Goal: Transaction & Acquisition: Purchase product/service

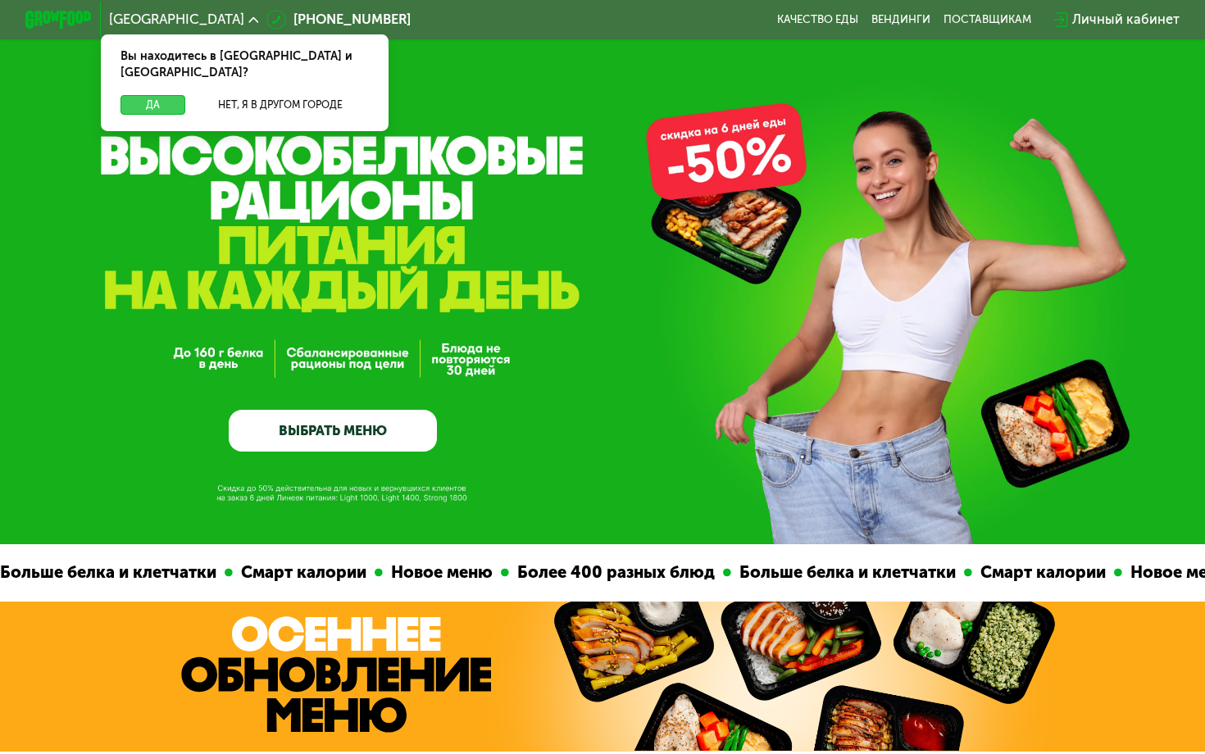
click at [178, 95] on button "Да" at bounding box center [153, 105] width 65 height 20
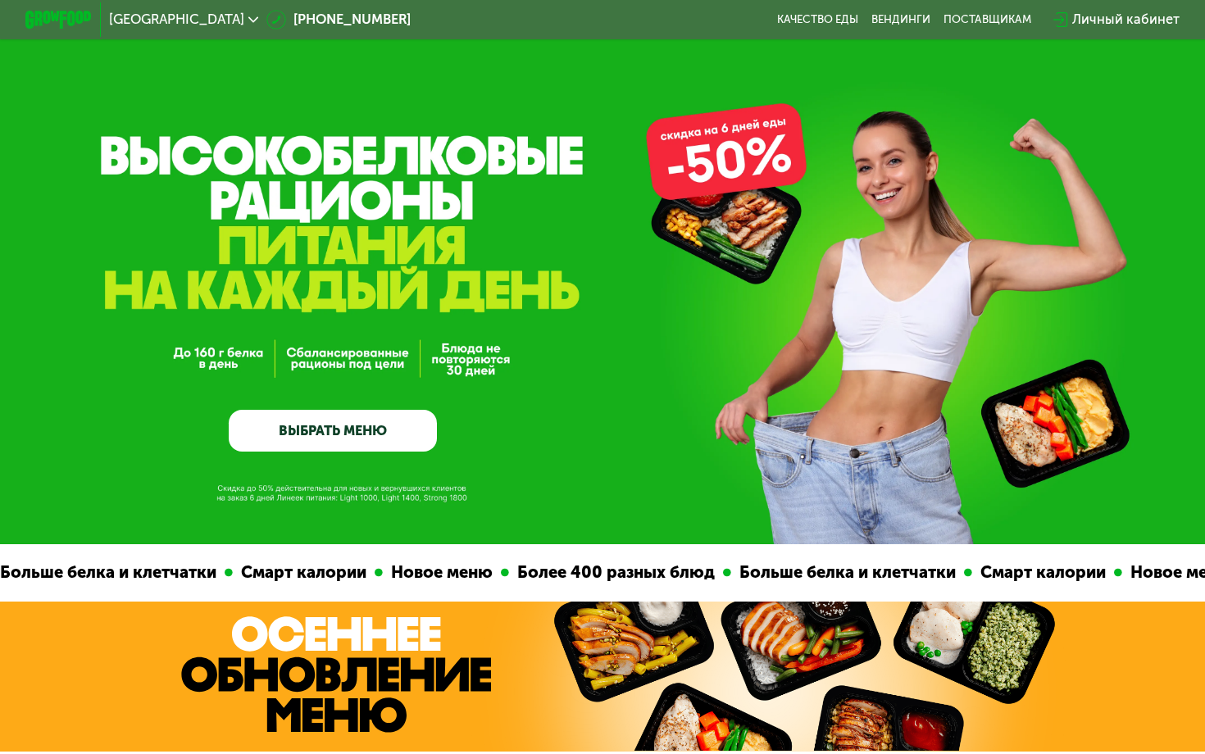
click at [192, 23] on span "[GEOGRAPHIC_DATA]" at bounding box center [176, 19] width 135 height 13
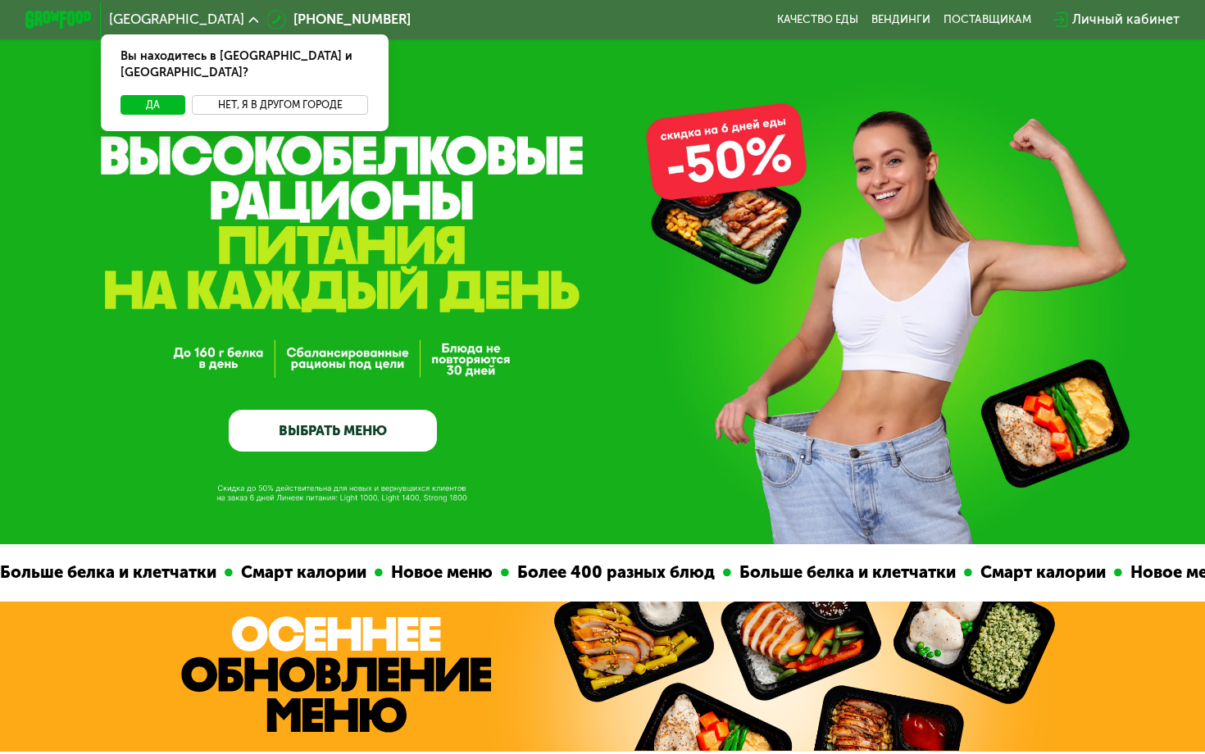
click at [244, 95] on button "Нет, я в другом городе" at bounding box center [280, 105] width 176 height 20
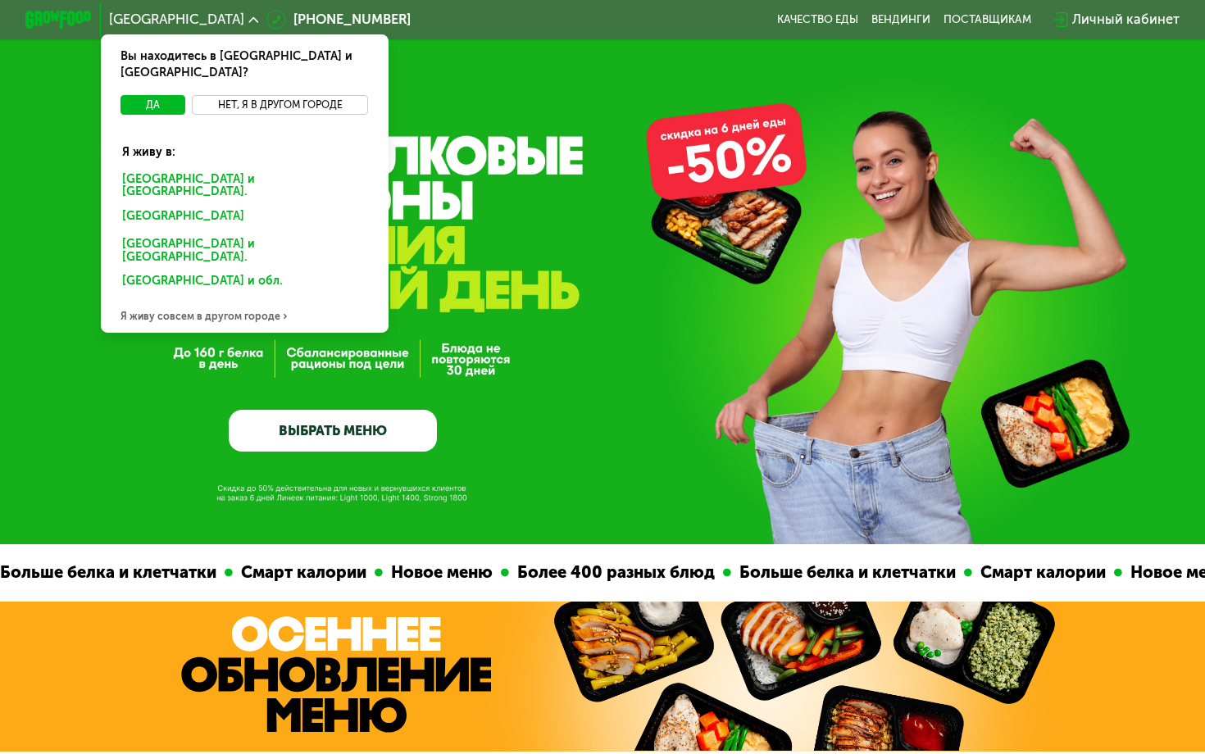
scroll to position [24, 0]
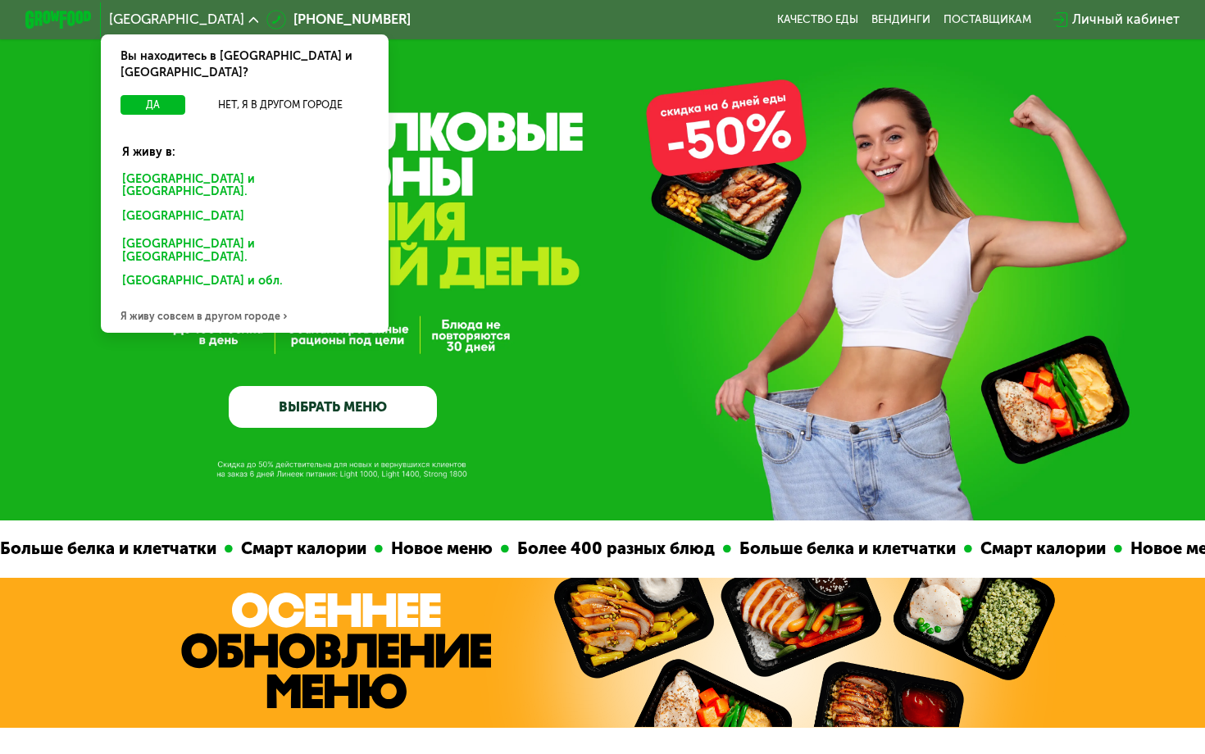
click at [146, 339] on div "GrowFood — доставка правильного питания ВЫБРАТЬ МЕНЮ" at bounding box center [602, 298] width 1205 height 259
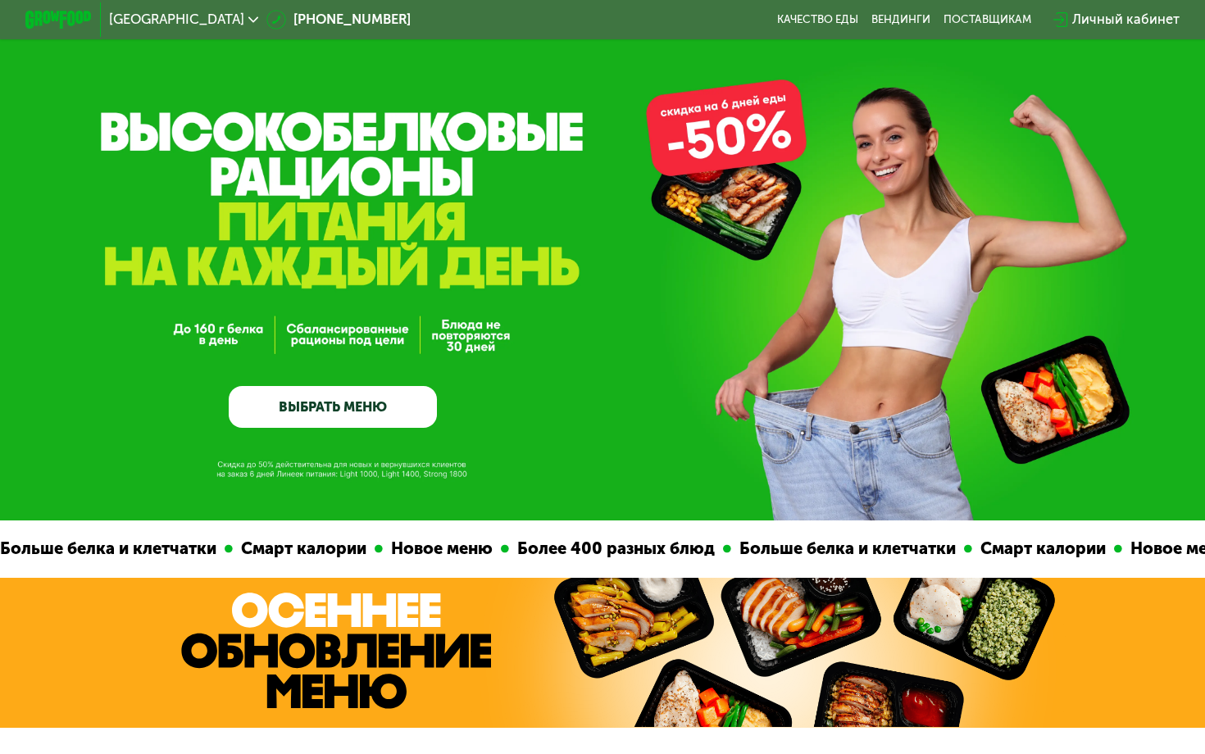
click at [151, 13] on span "[GEOGRAPHIC_DATA]" at bounding box center [176, 19] width 135 height 13
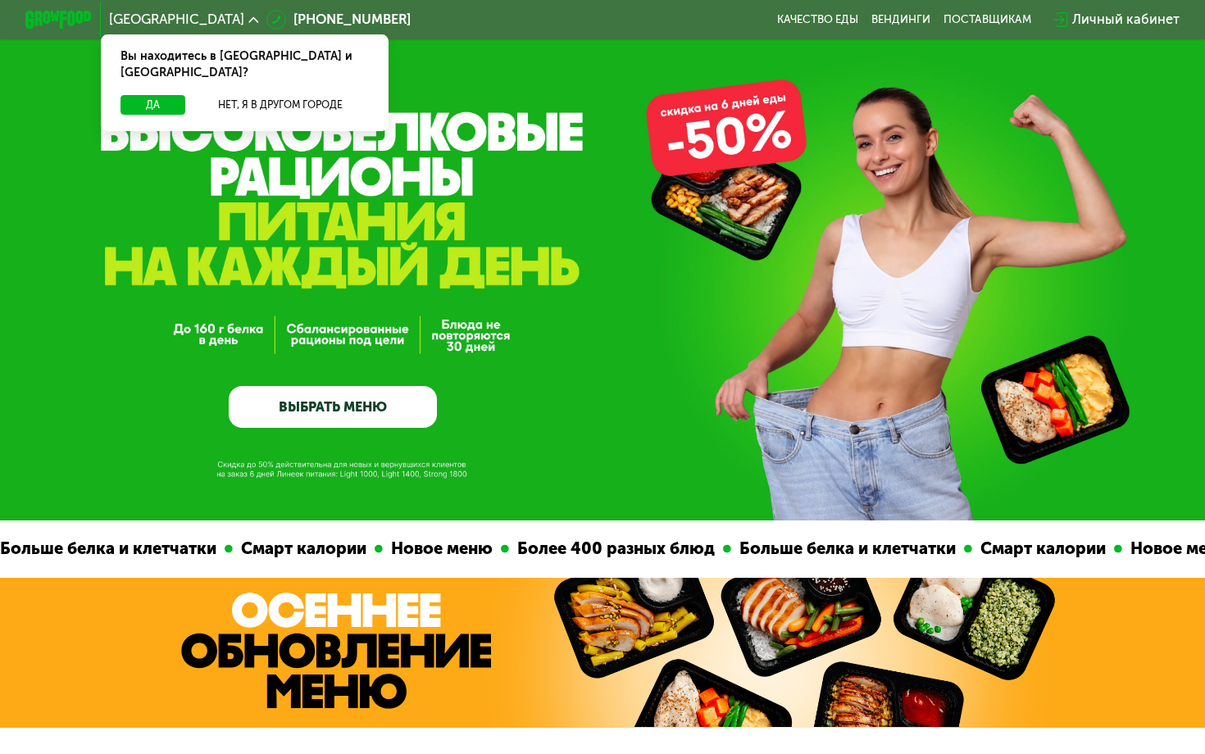
click at [151, 14] on span "[GEOGRAPHIC_DATA]" at bounding box center [176, 19] width 135 height 13
click at [57, 16] on img at bounding box center [58, 19] width 66 height 17
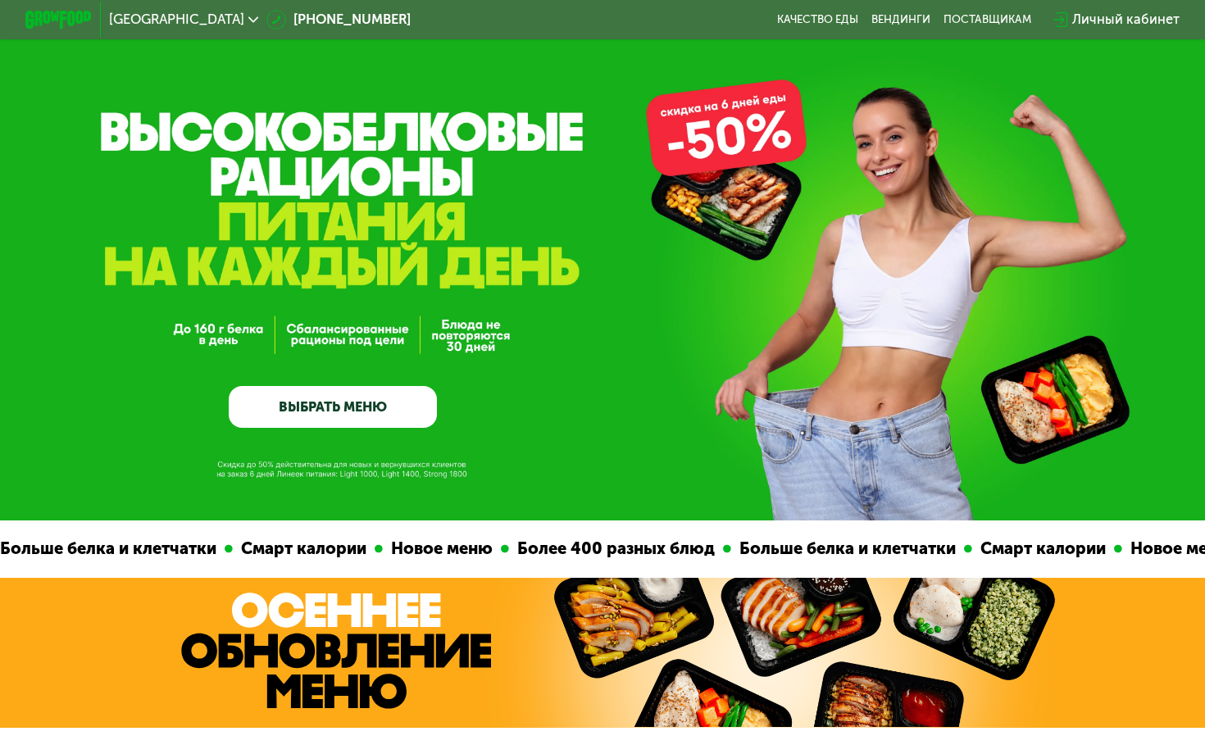
click at [280, 408] on link "ВЫБРАТЬ МЕНЮ" at bounding box center [333, 407] width 208 height 42
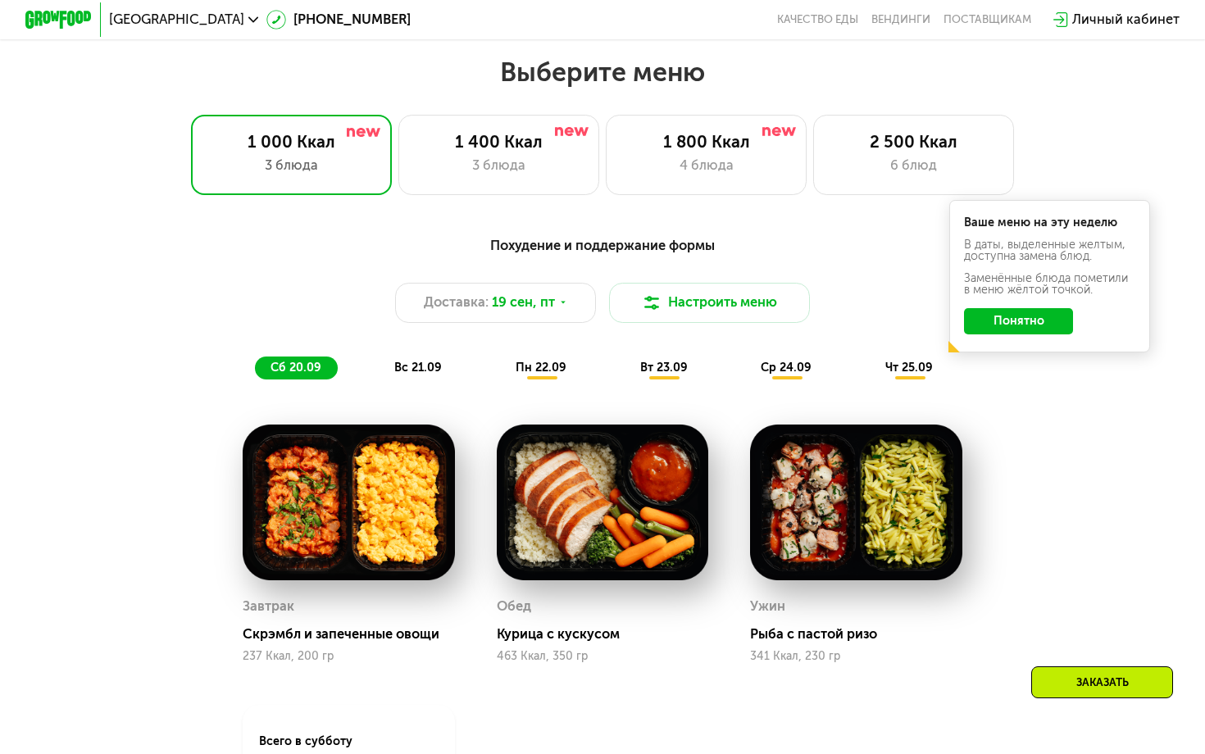
scroll to position [1062, 0]
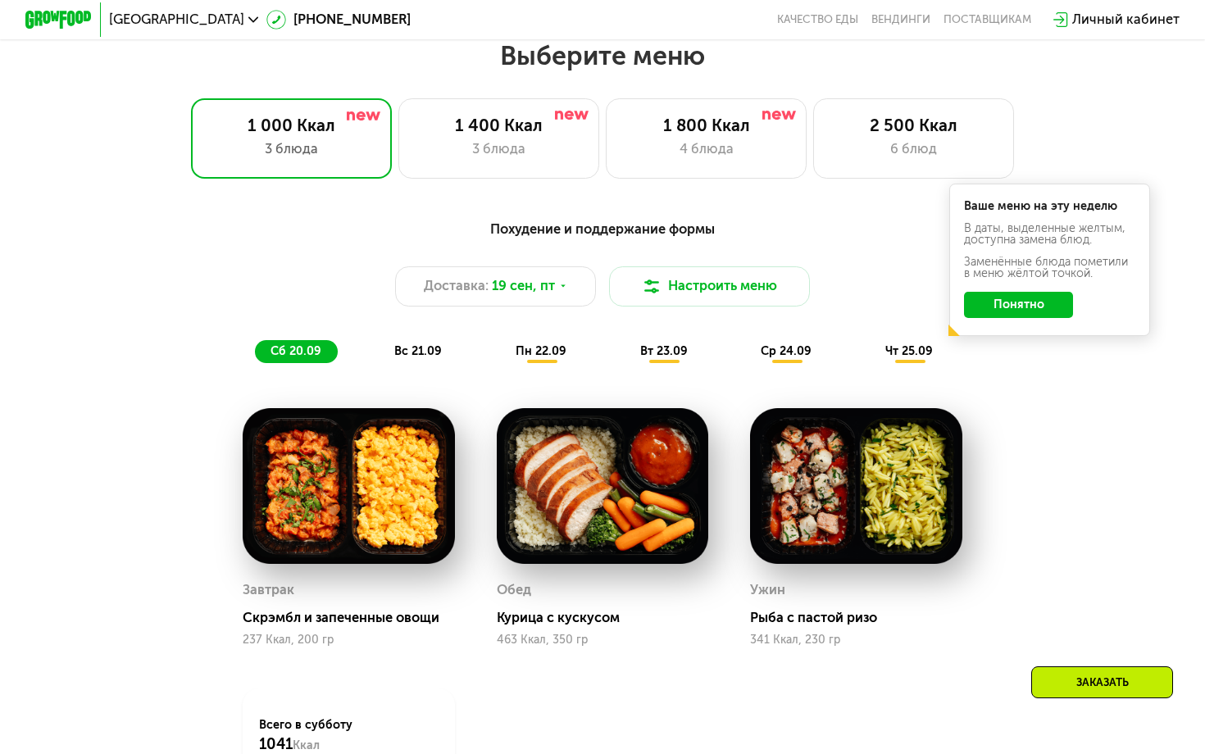
click at [981, 308] on button "Понятно" at bounding box center [1018, 305] width 109 height 27
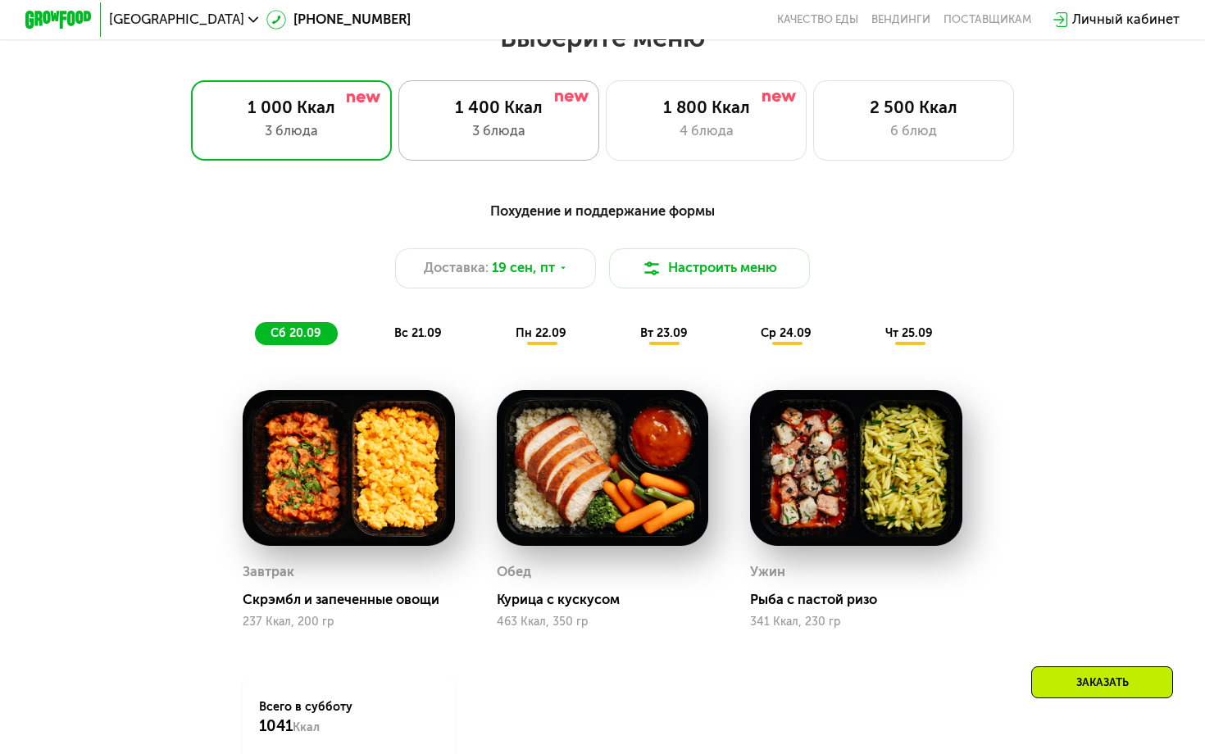
scroll to position [1074, 0]
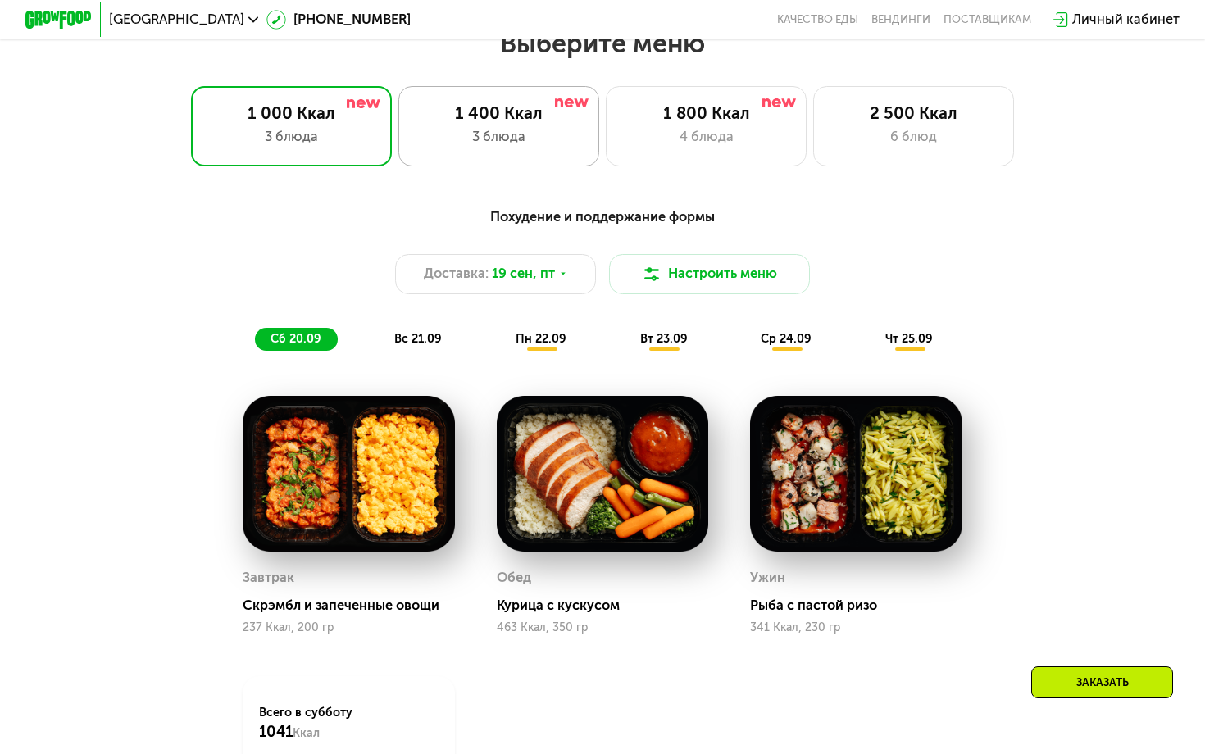
click at [525, 137] on div "3 блюда" at bounding box center [499, 137] width 166 height 20
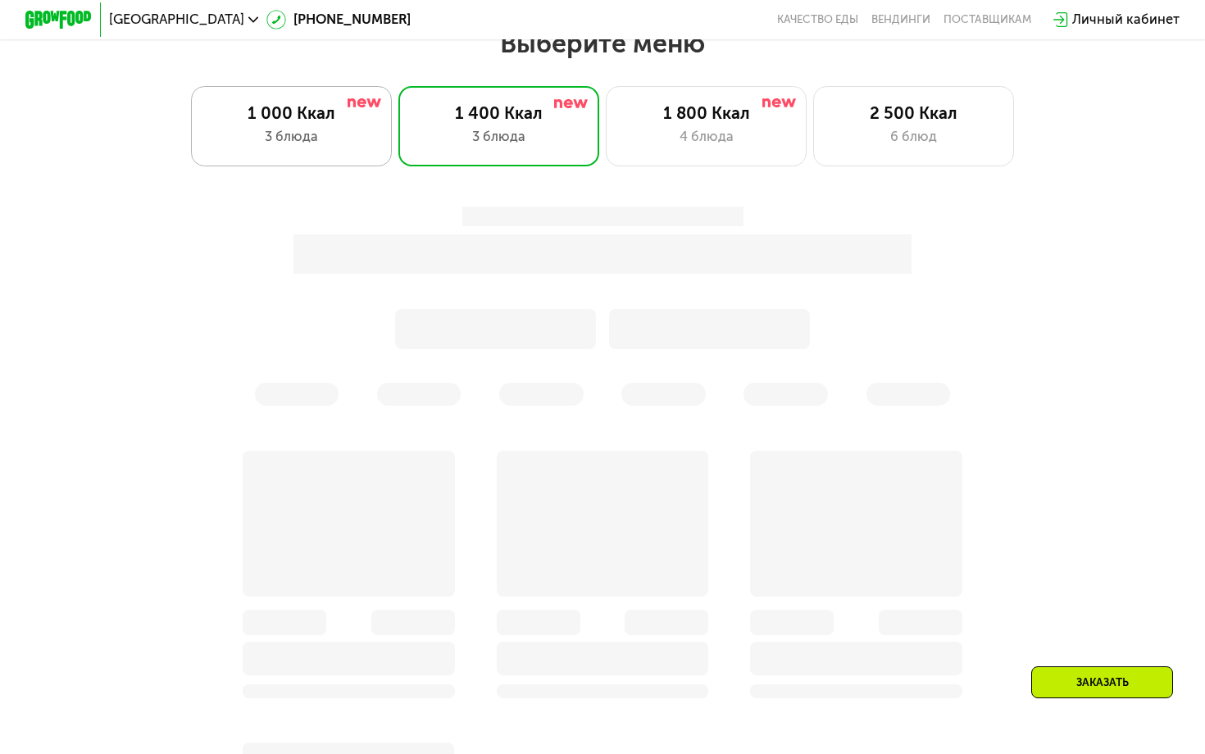
click at [328, 122] on div "1 000 Ккал" at bounding box center [291, 113] width 166 height 20
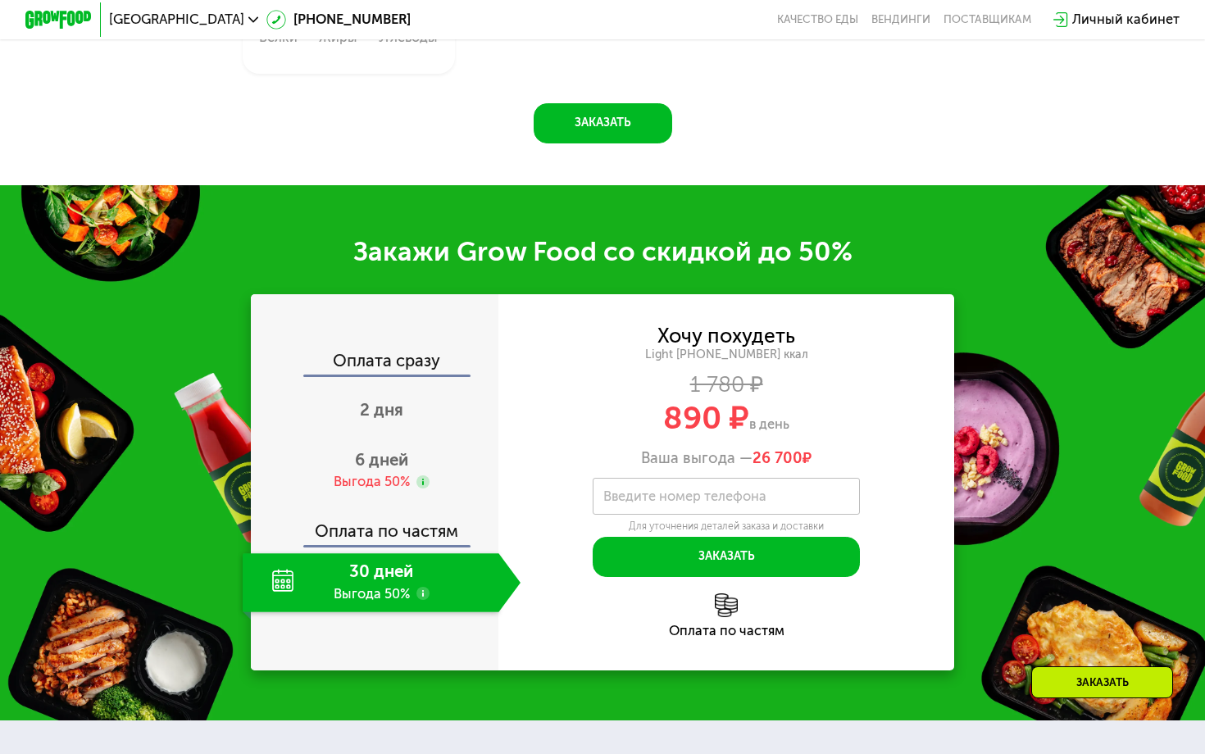
scroll to position [1826, 0]
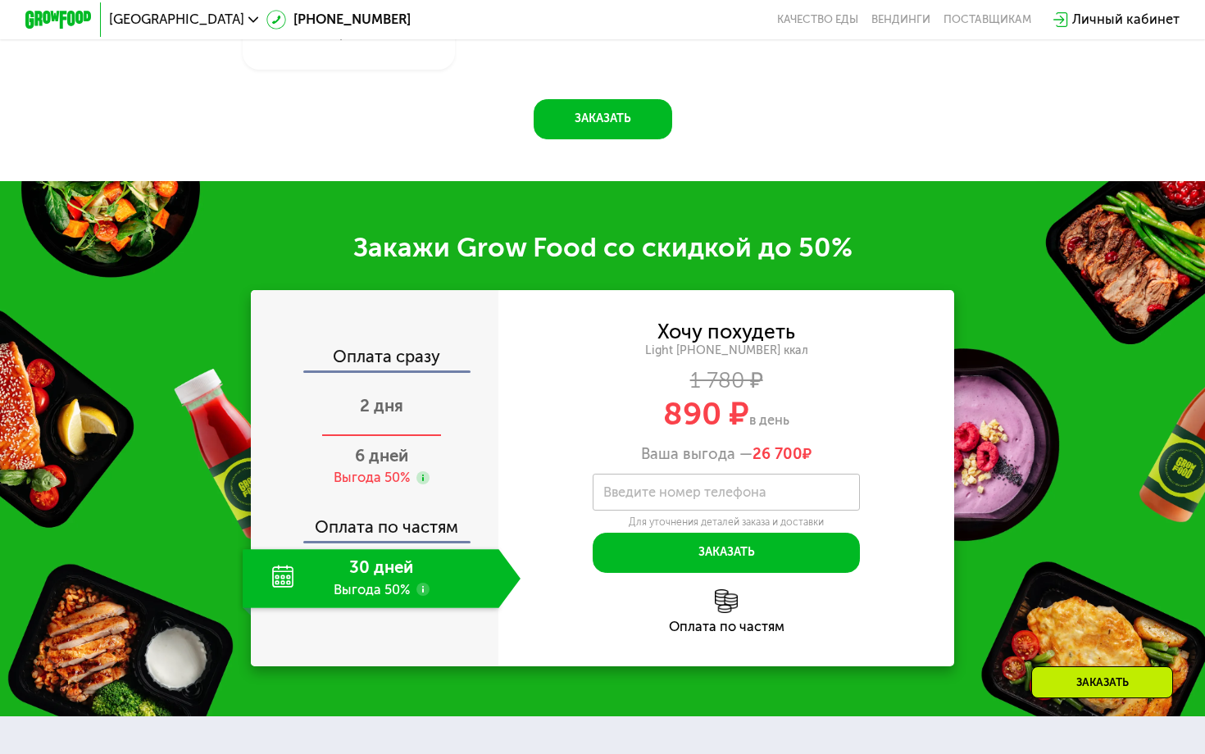
click at [370, 406] on span "2 дня" at bounding box center [381, 406] width 43 height 20
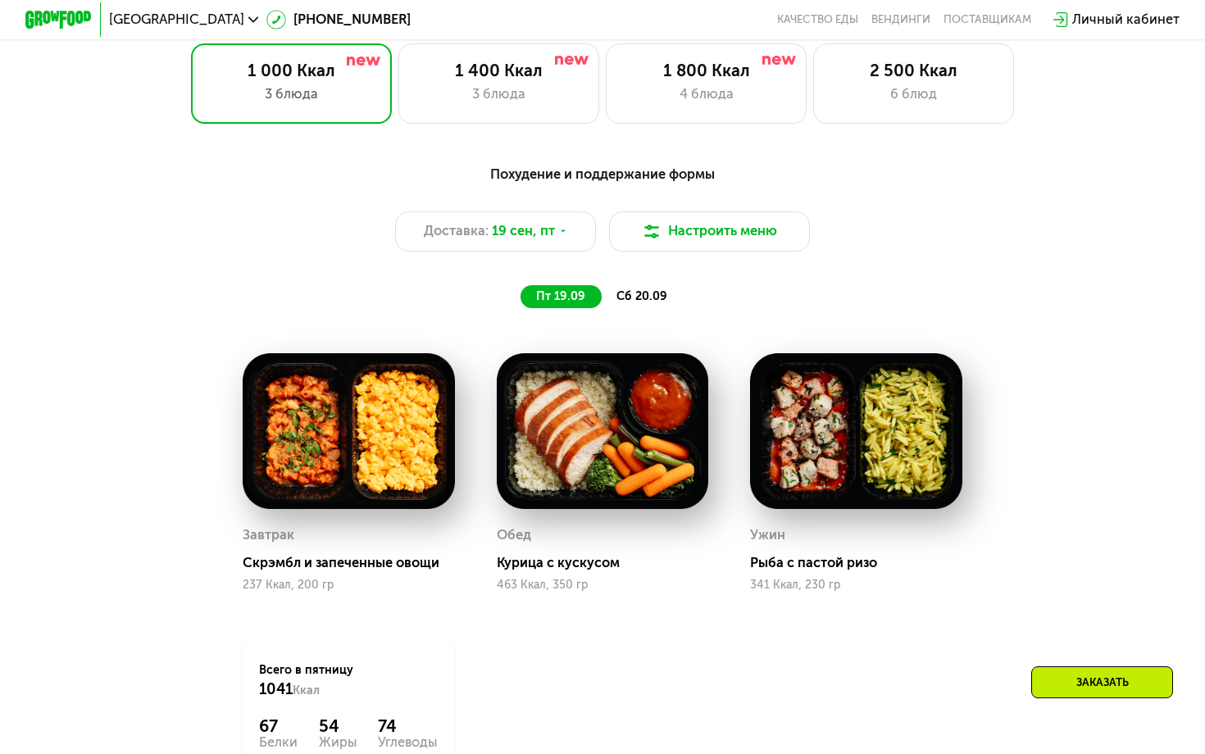
scroll to position [1056, 0]
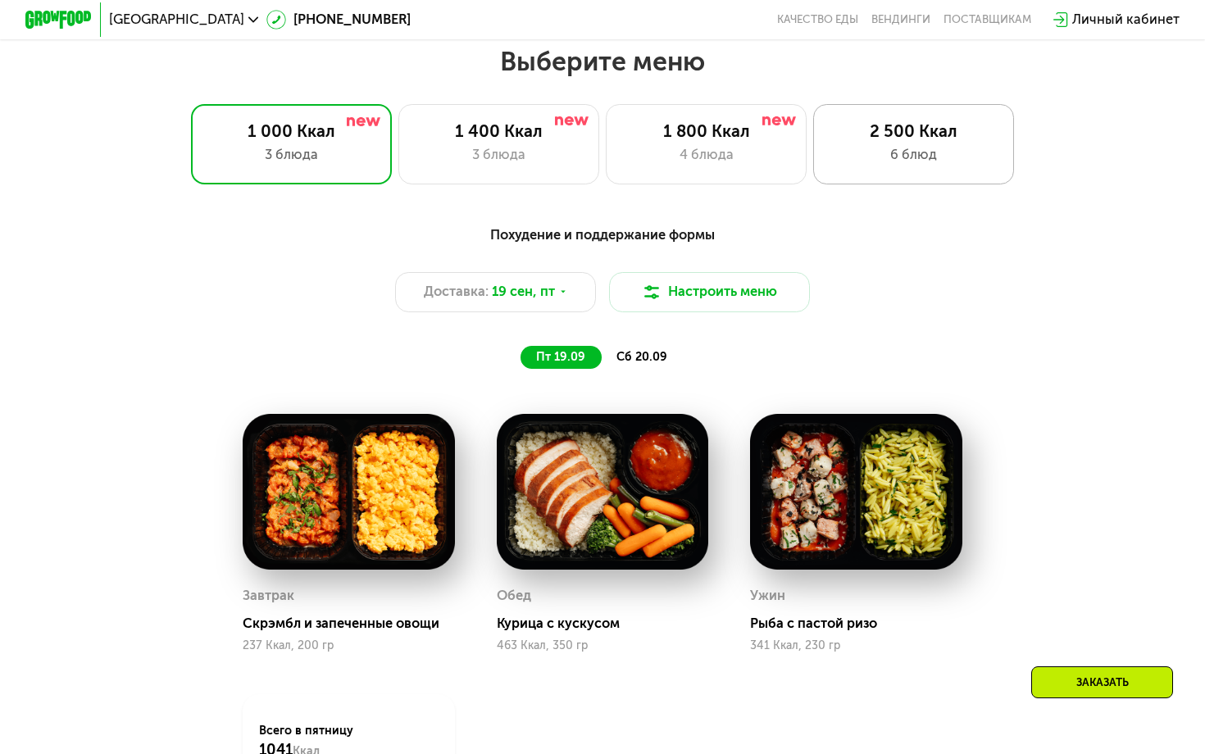
click at [908, 161] on div "6 блюд" at bounding box center [914, 155] width 166 height 20
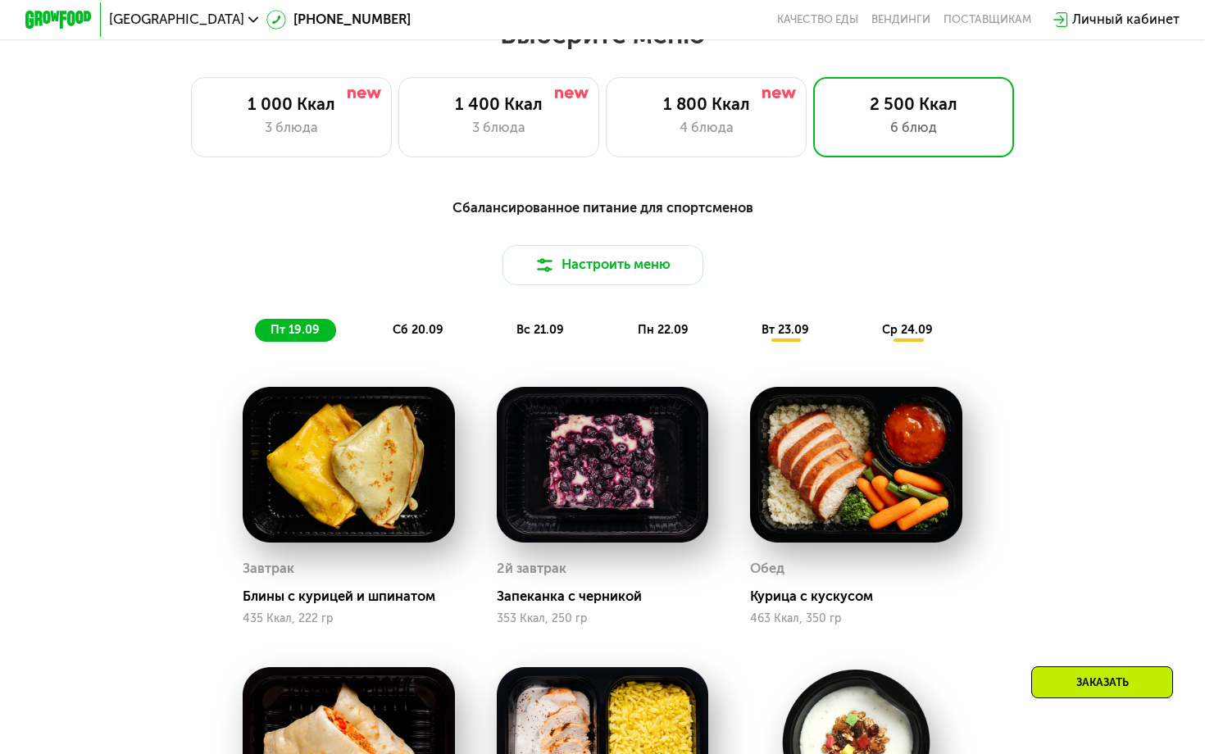
click at [796, 349] on div "Сбалансированное питание для спортсменов Настроить меню пт 19.09 сб 20.09 вс 21…" at bounding box center [602, 270] width 1011 height 165
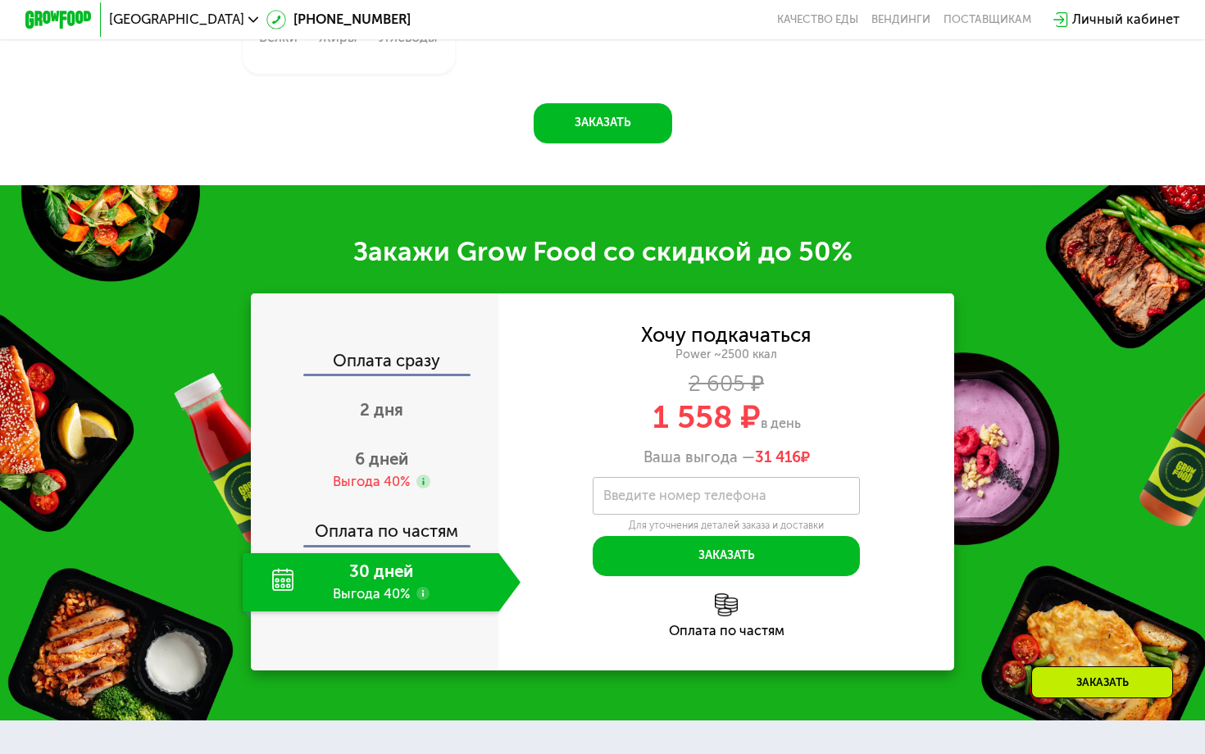
scroll to position [2156, 0]
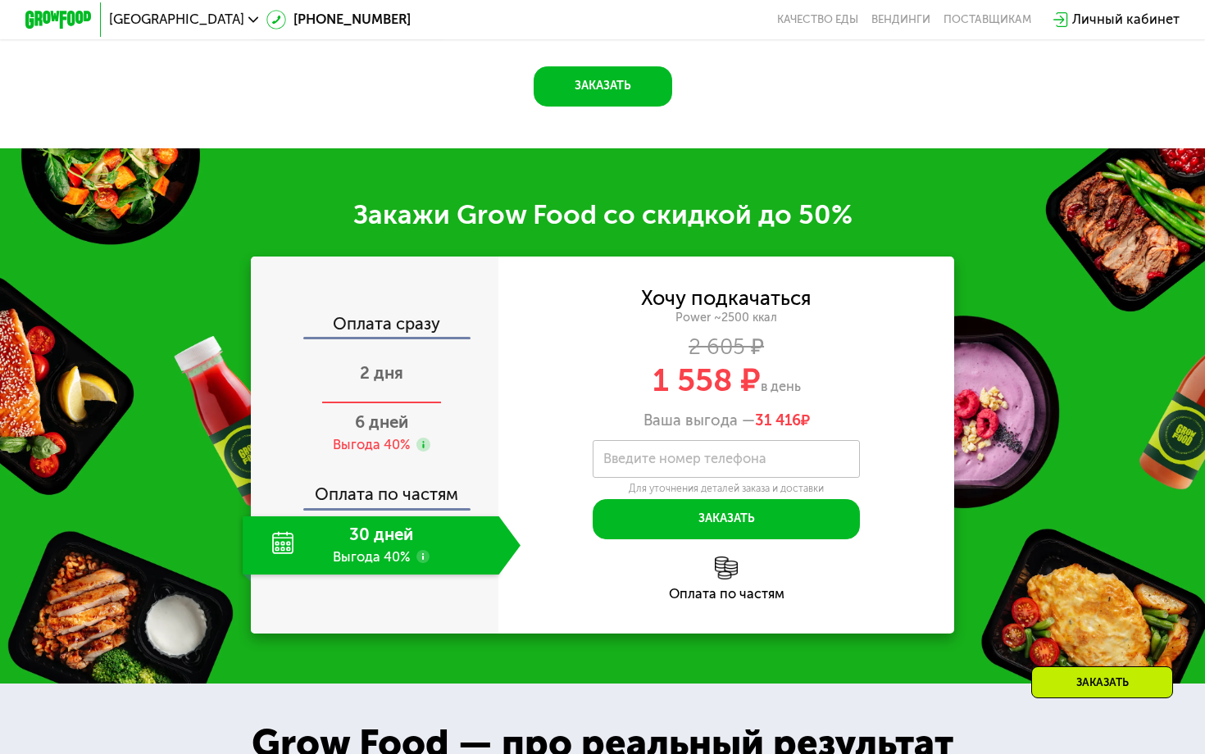
click at [384, 363] on span "2 дня" at bounding box center [381, 373] width 43 height 20
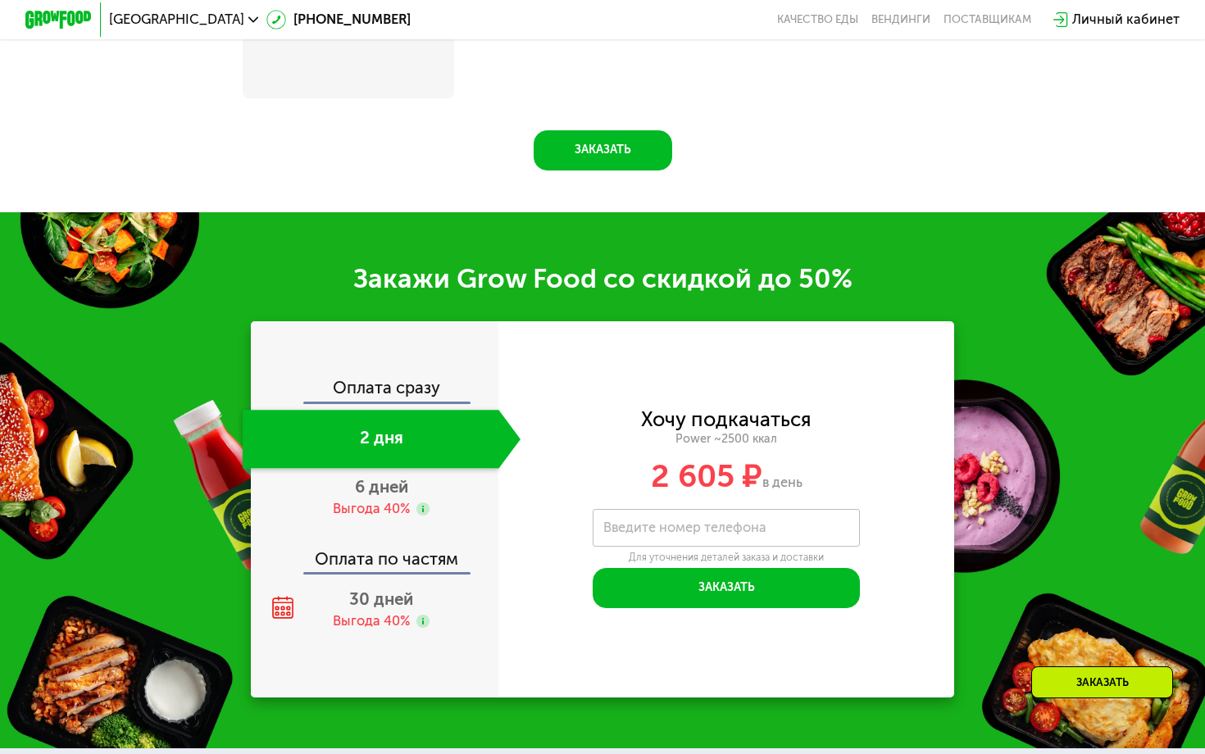
scroll to position [2235, 0]
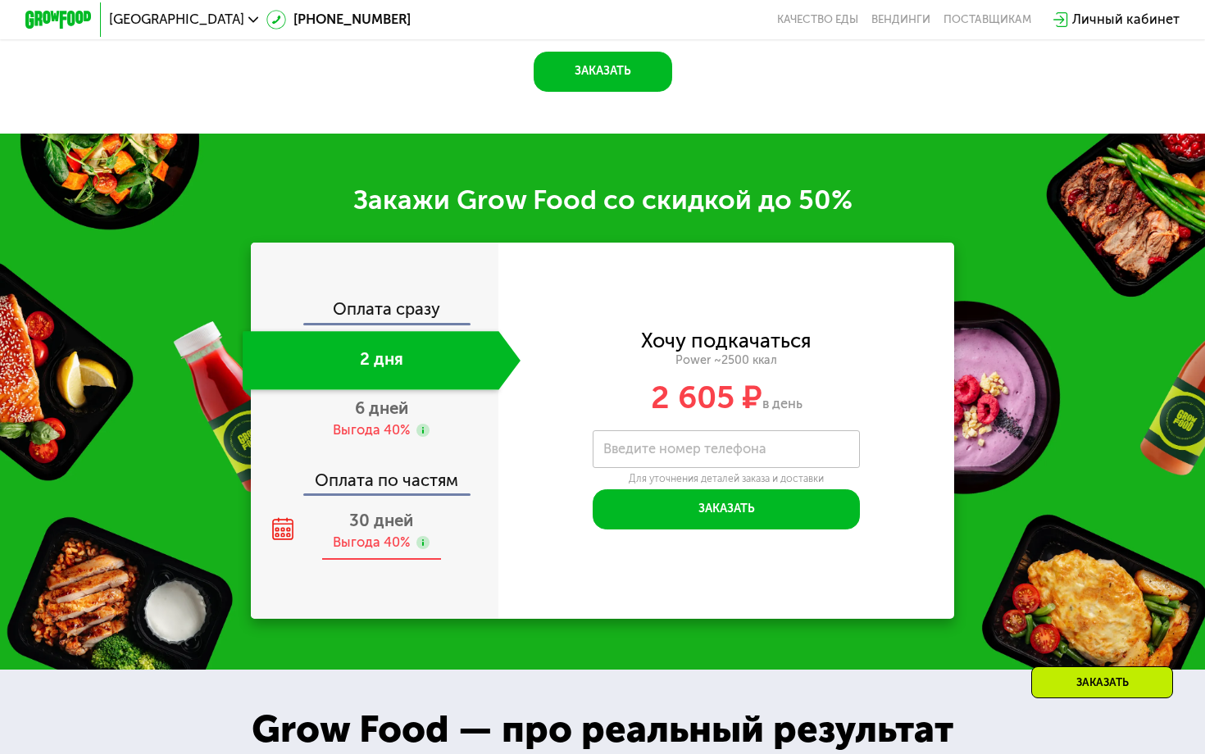
click at [366, 511] on span "30 дней" at bounding box center [381, 521] width 64 height 20
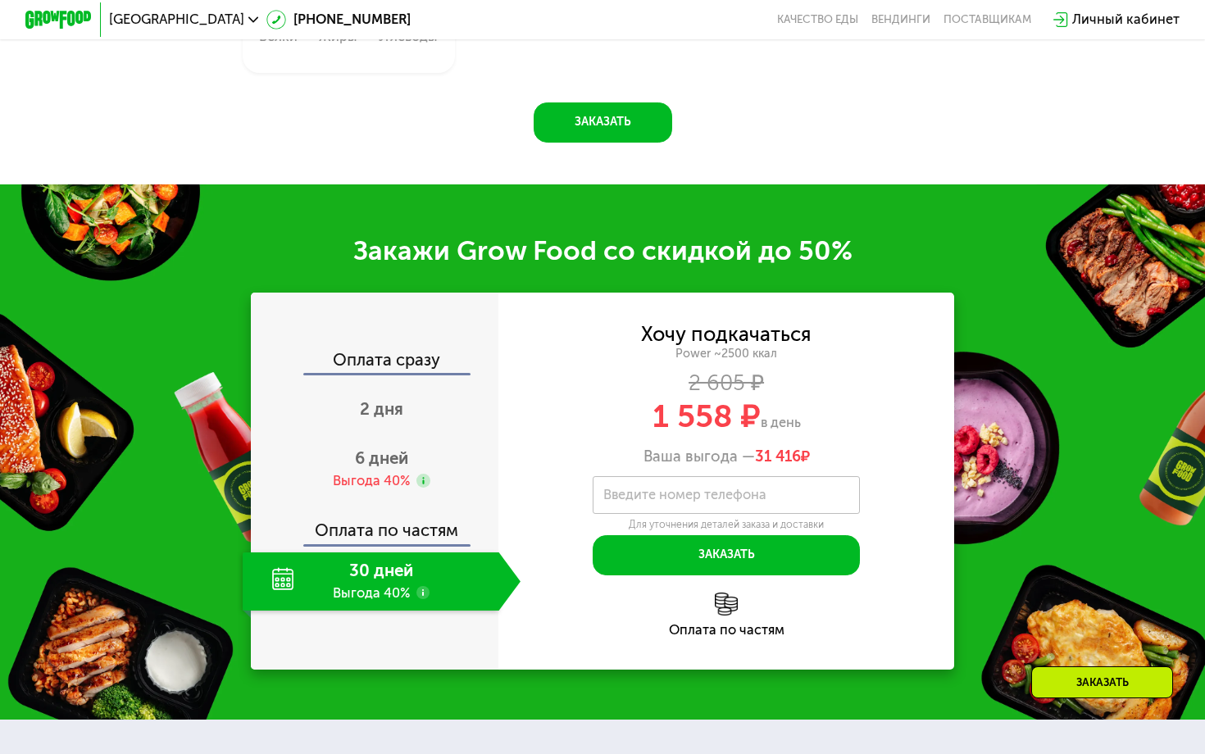
scroll to position [2315, 0]
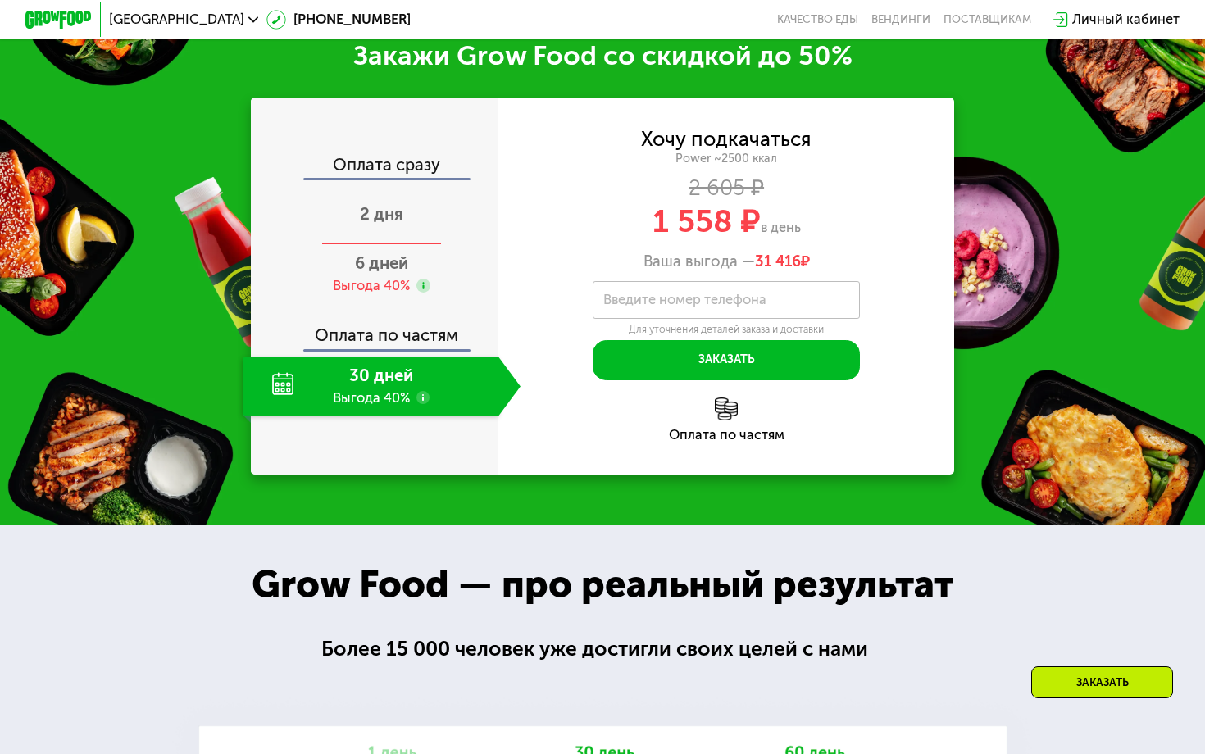
click at [392, 204] on span "2 дня" at bounding box center [381, 214] width 43 height 20
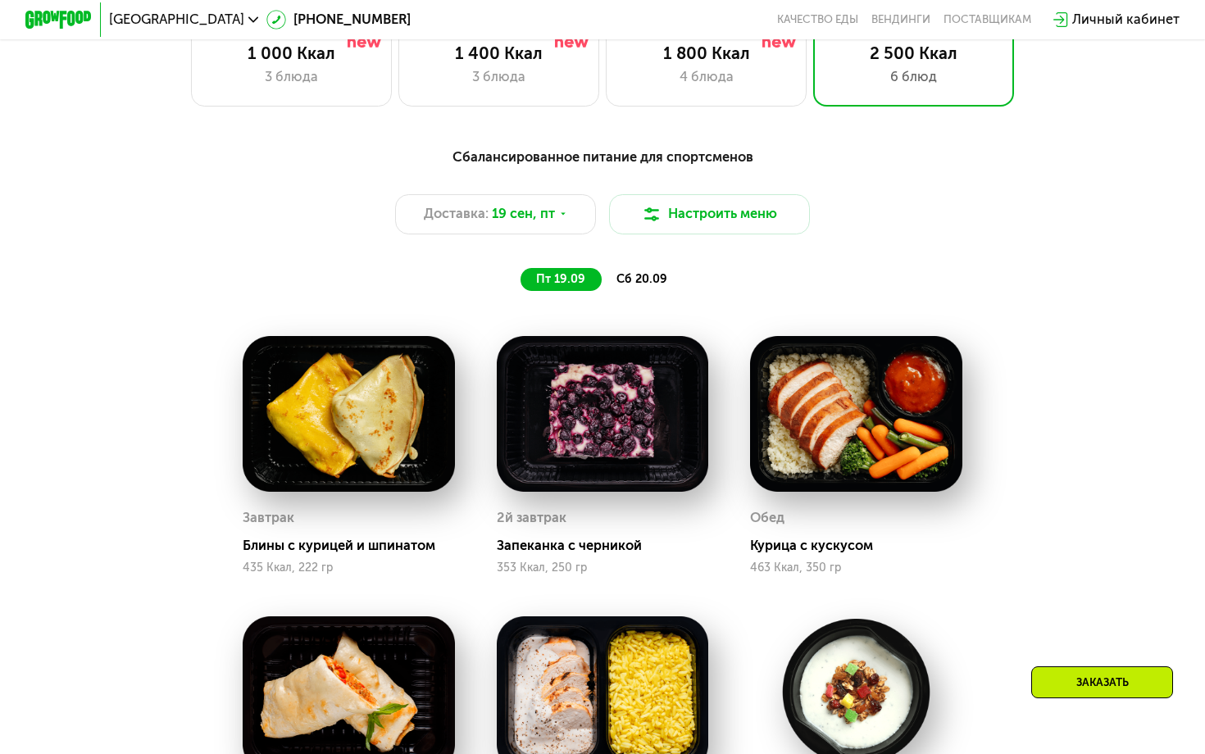
scroll to position [1109, 0]
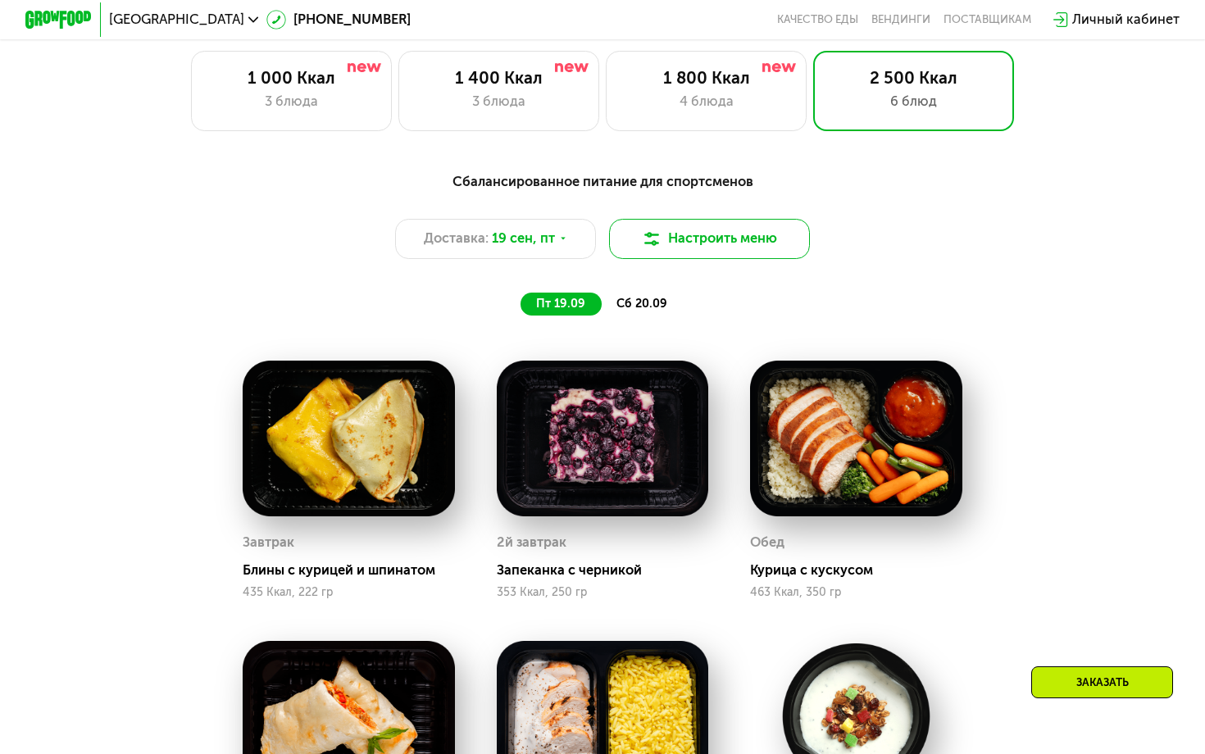
click at [689, 251] on button "Настроить меню" at bounding box center [709, 239] width 201 height 40
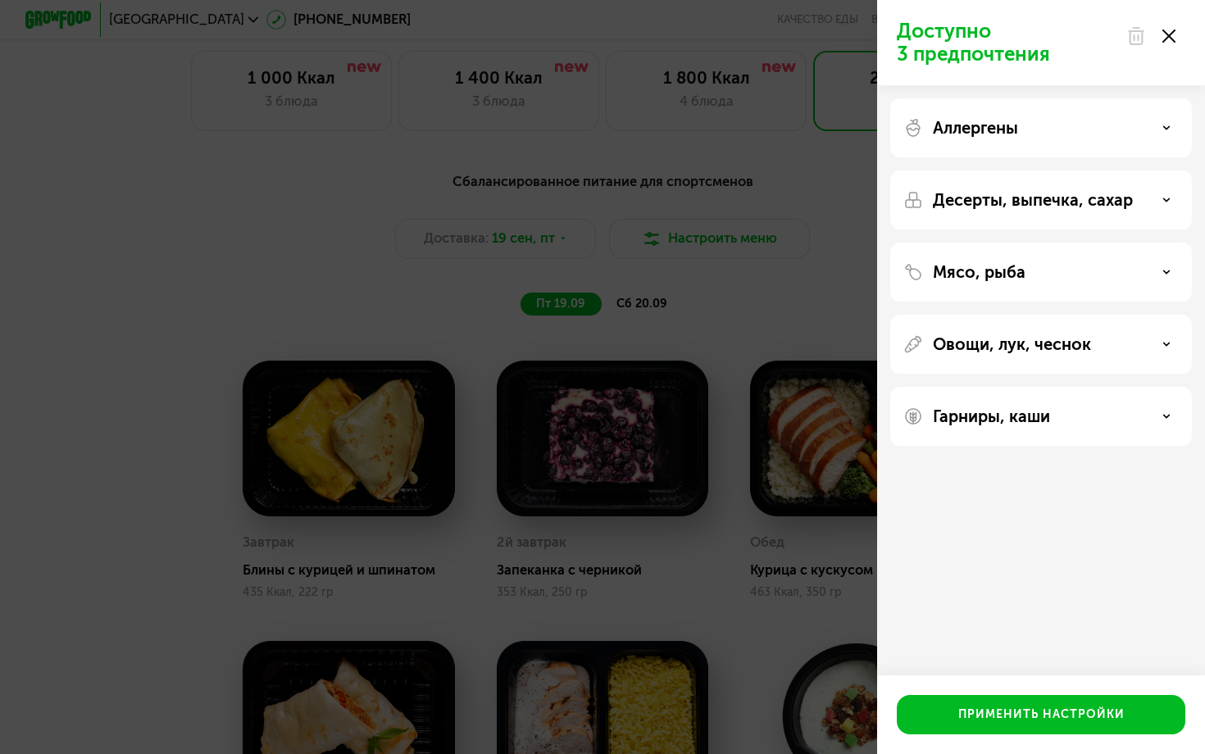
click at [804, 294] on div "Доступно 3 предпочтения Аллергены Десерты, выпечка, сахар Мясо, рыба Овощи, лук…" at bounding box center [602, 377] width 1205 height 754
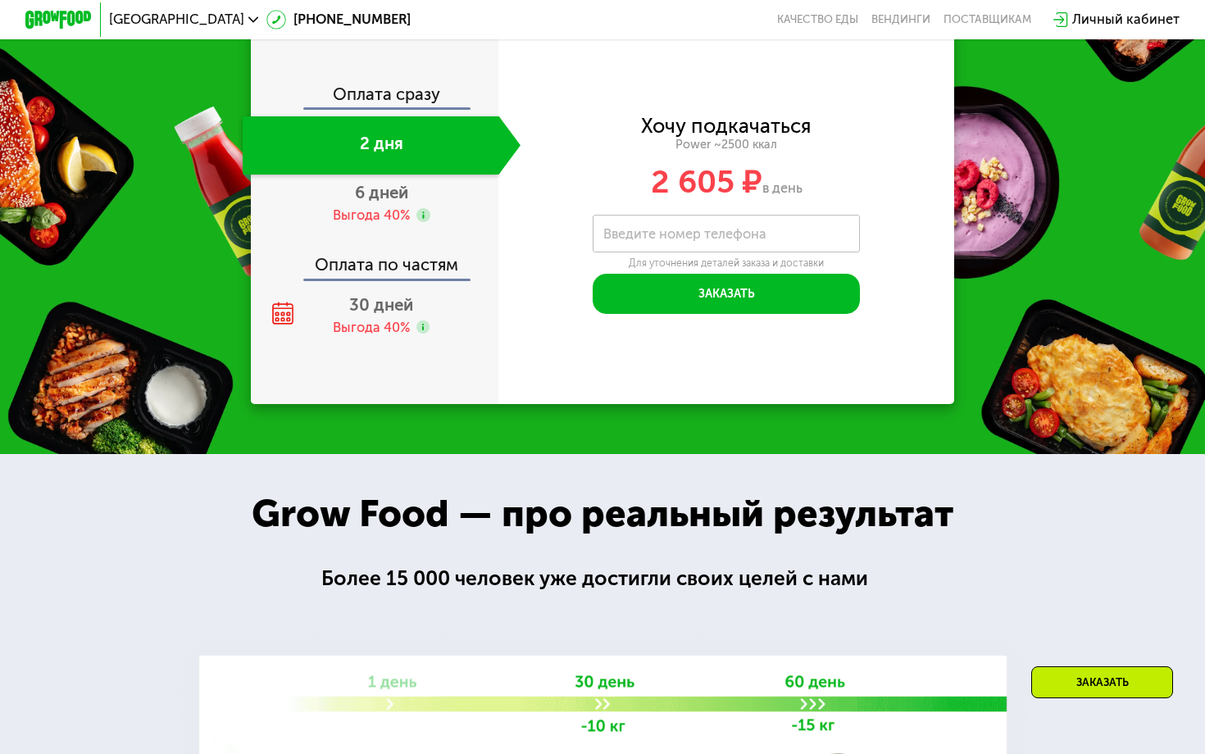
scroll to position [2386, 0]
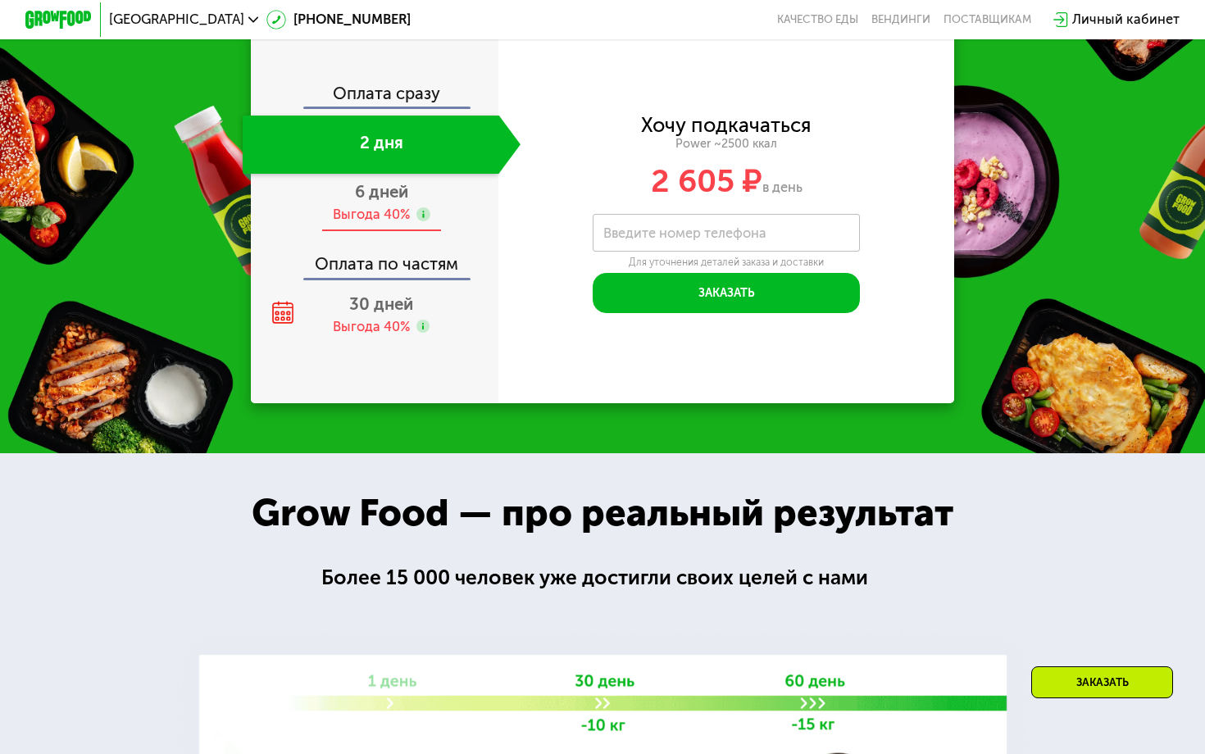
click at [379, 209] on div "6 дней Выгода 40%" at bounding box center [382, 203] width 278 height 58
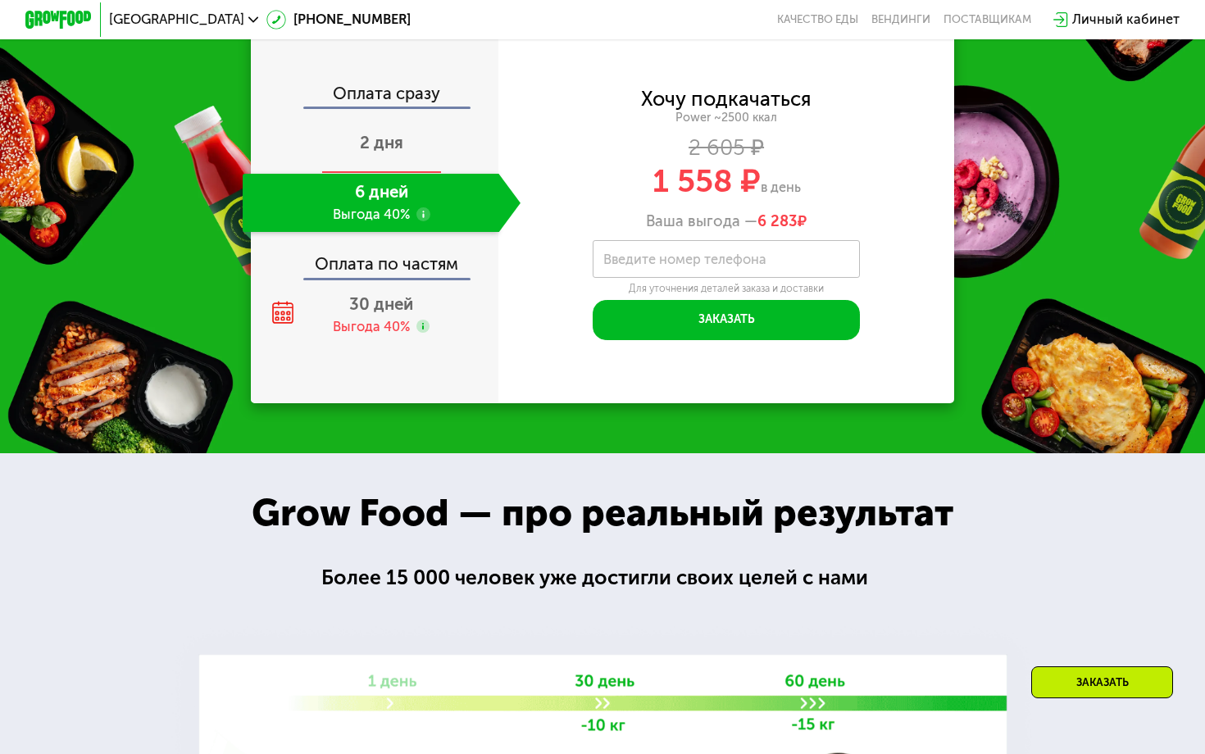
click at [379, 133] on span "2 дня" at bounding box center [381, 143] width 43 height 20
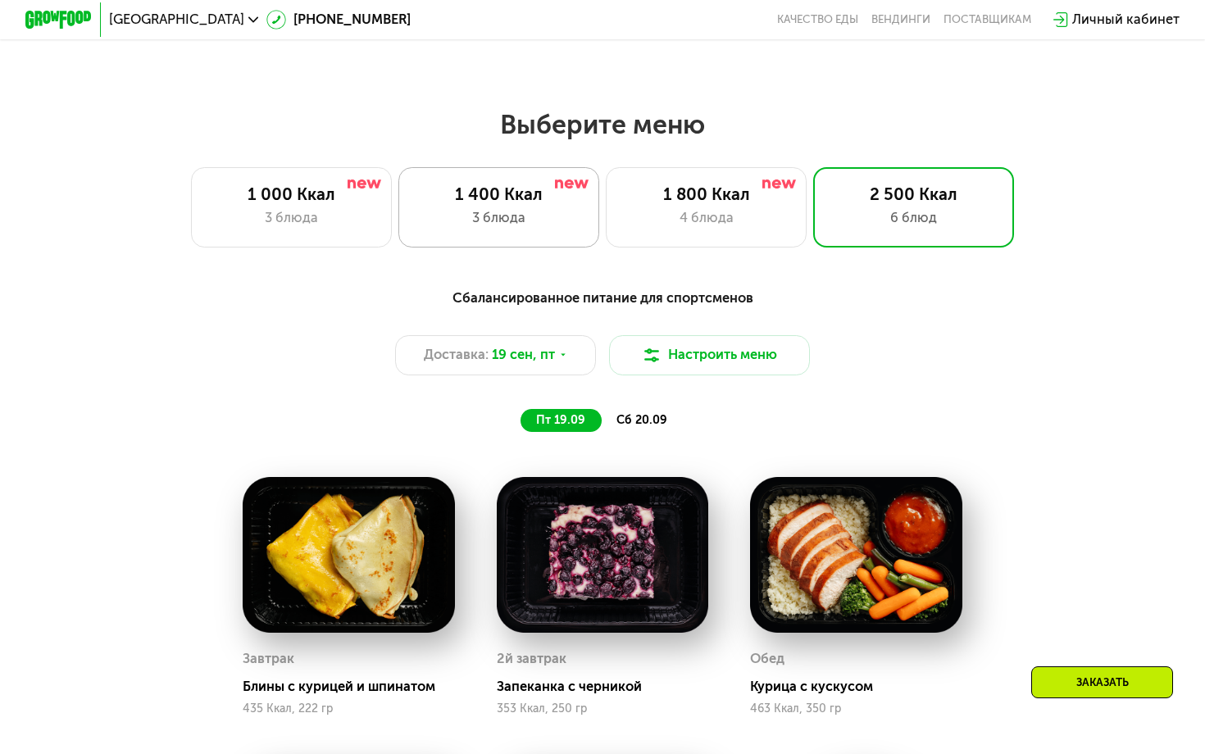
scroll to position [994, 0]
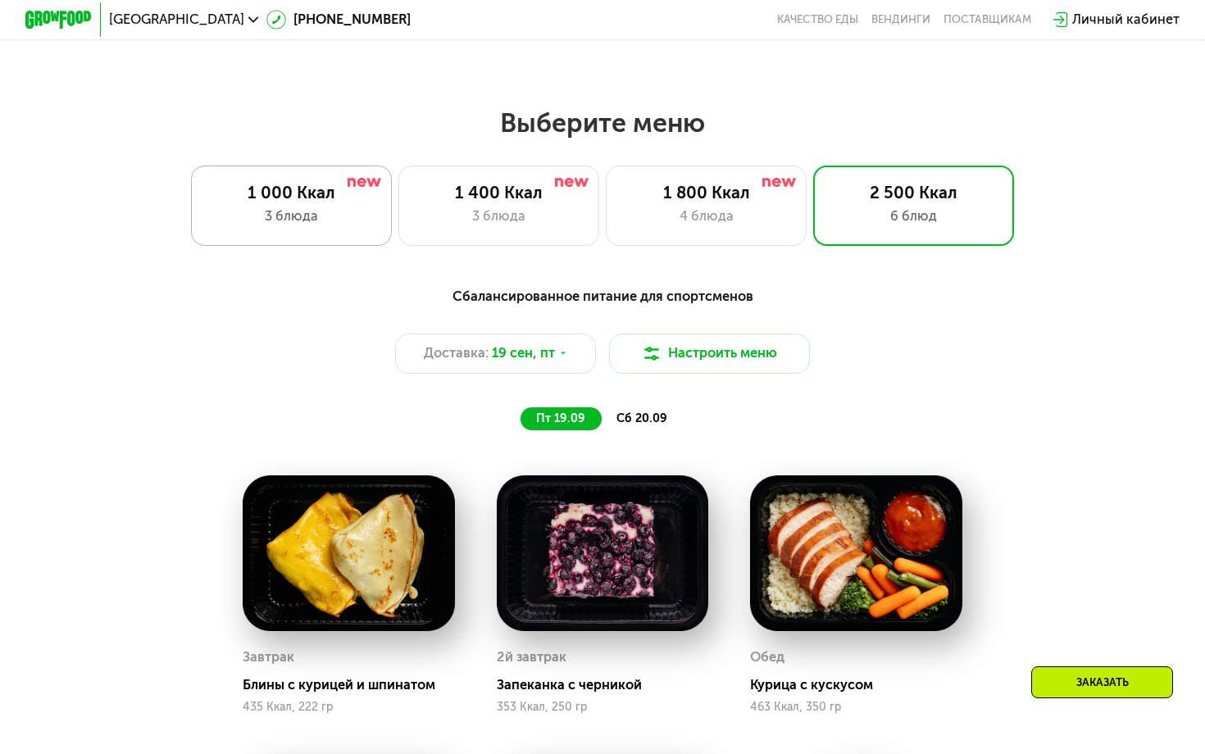
click at [346, 198] on div "1 000 Ккал" at bounding box center [291, 193] width 166 height 20
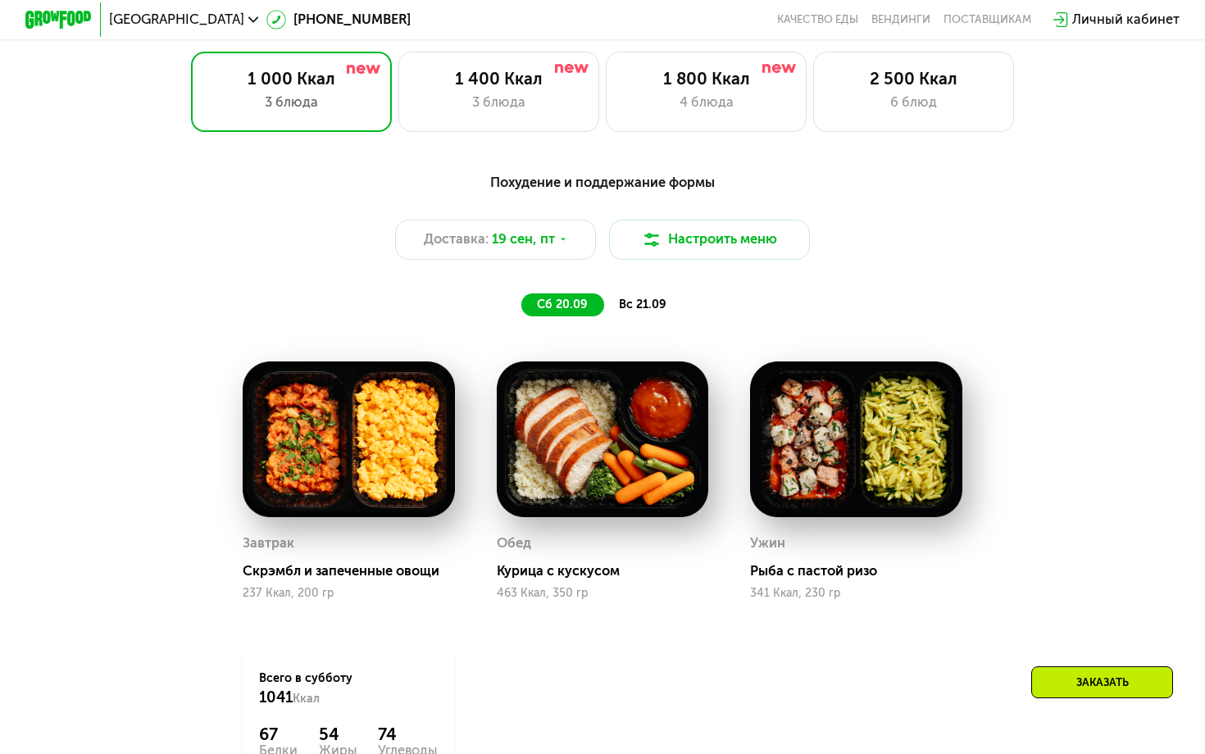
scroll to position [1055, 0]
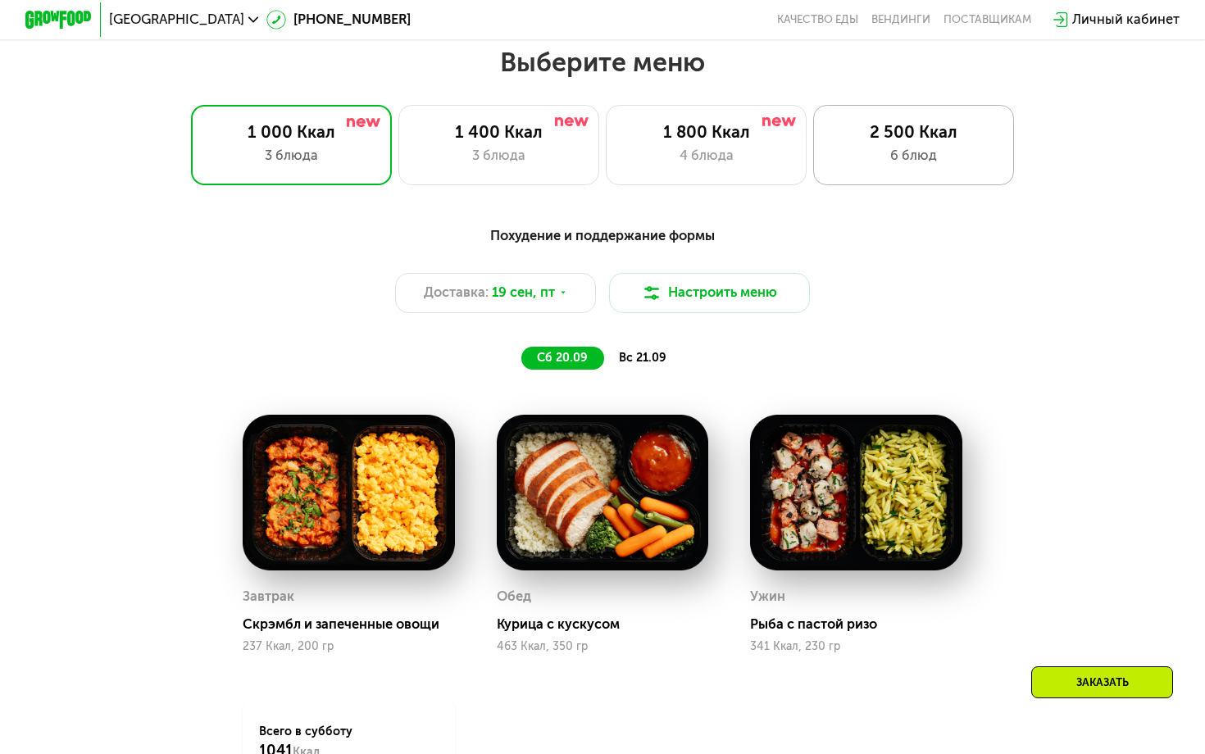
click at [931, 134] on div "2 500 Ккал" at bounding box center [914, 132] width 166 height 20
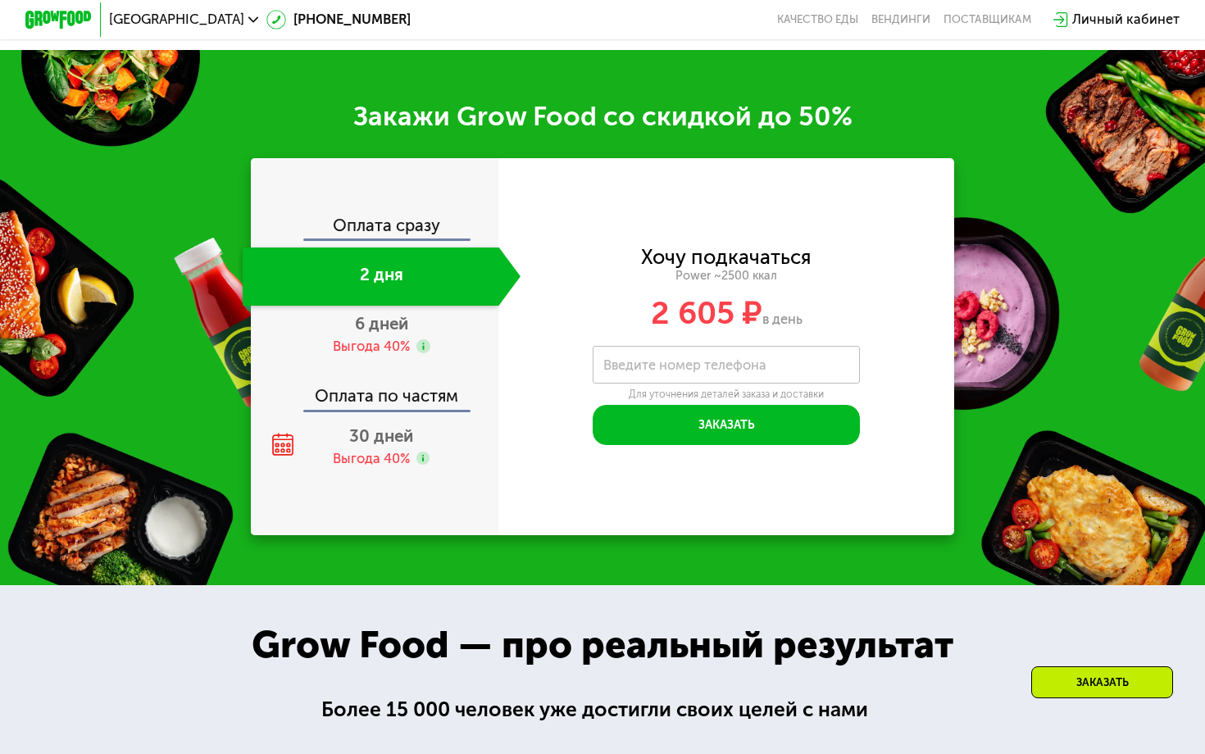
scroll to position [2264, 0]
